Goal: Check status

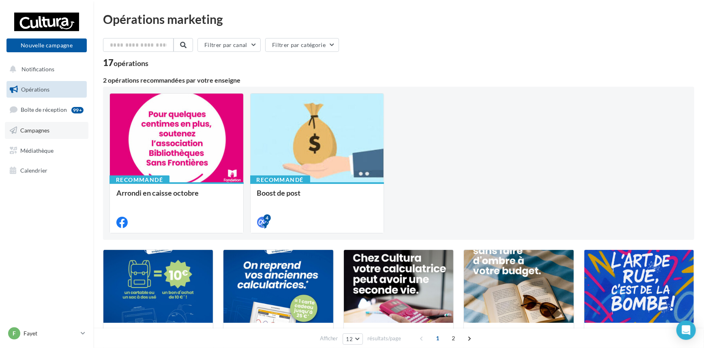
click at [32, 130] on span "Campagnes" at bounding box center [34, 130] width 29 height 7
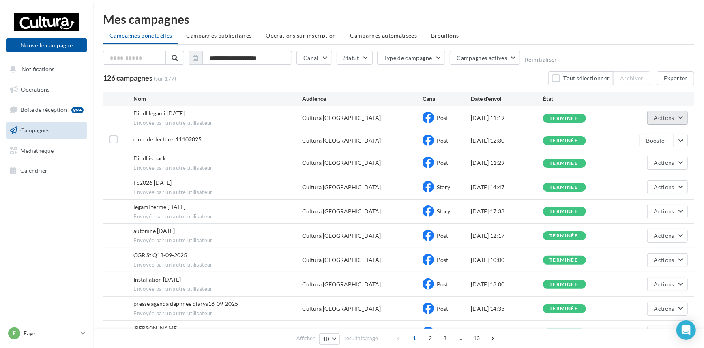
click at [681, 118] on button "Actions" at bounding box center [667, 118] width 41 height 14
click at [667, 137] on button "Voir les résultats" at bounding box center [647, 137] width 81 height 21
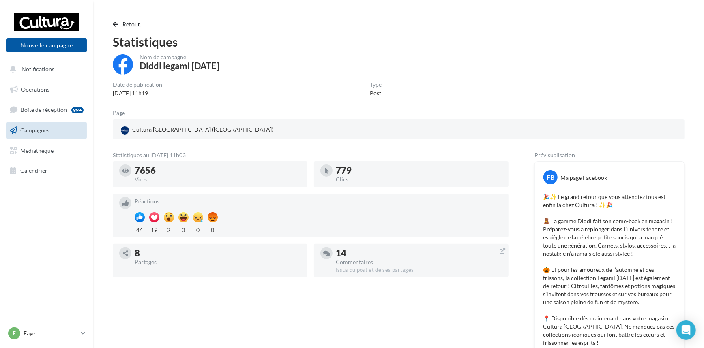
click at [127, 24] on span "Retour" at bounding box center [131, 24] width 18 height 7
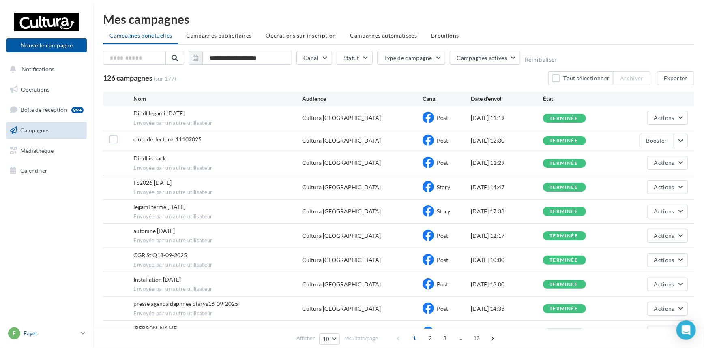
click at [82, 334] on icon at bounding box center [83, 333] width 4 height 7
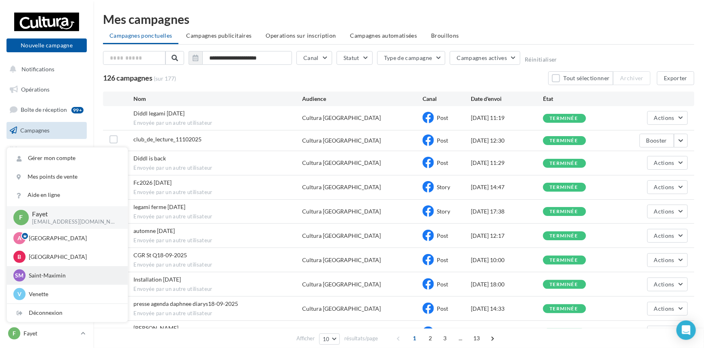
click at [53, 276] on p "Saint-Maximin" at bounding box center [73, 276] width 89 height 8
